Goal: Navigation & Orientation: Understand site structure

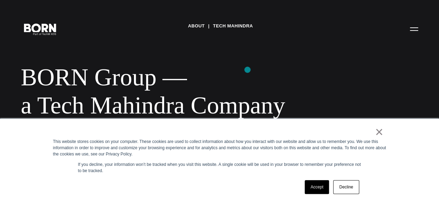
scroll to position [35, 0]
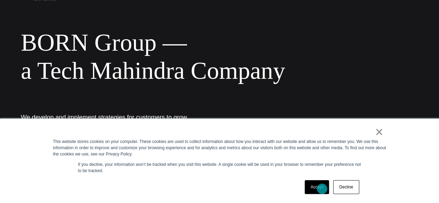
click at [322, 189] on link "Accept" at bounding box center [317, 187] width 25 height 14
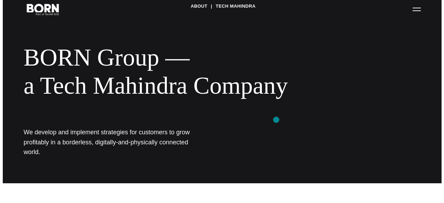
scroll to position [0, 0]
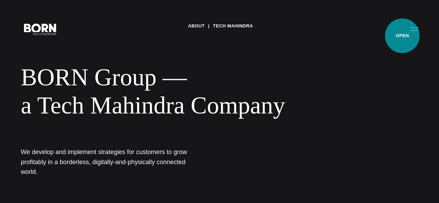
click at [406, 36] on button "Primary Menu" at bounding box center [414, 29] width 17 height 15
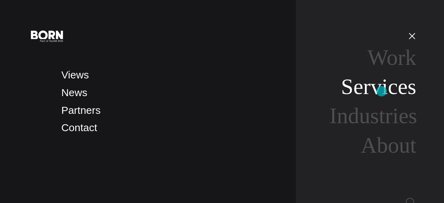
click at [382, 91] on link "Services" at bounding box center [378, 86] width 75 height 25
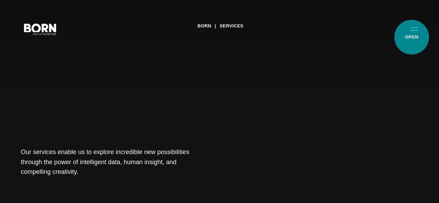
click at [412, 36] on button "Primary Menu" at bounding box center [414, 29] width 17 height 15
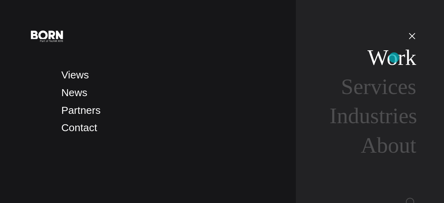
click at [394, 58] on link "Work" at bounding box center [391, 57] width 49 height 25
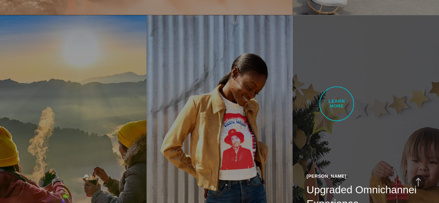
scroll to position [694, 0]
